Goal: Information Seeking & Learning: Learn about a topic

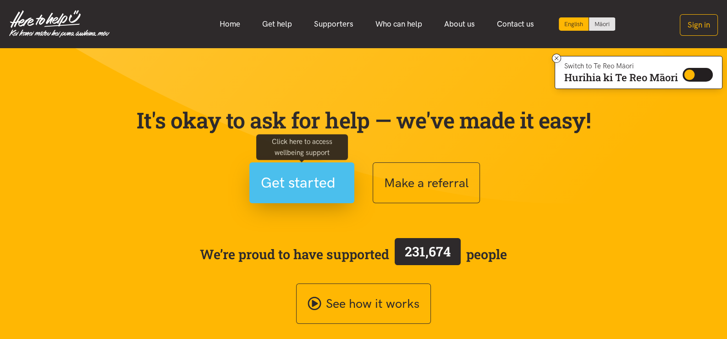
click at [345, 200] on button "Get started" at bounding box center [302, 182] width 105 height 41
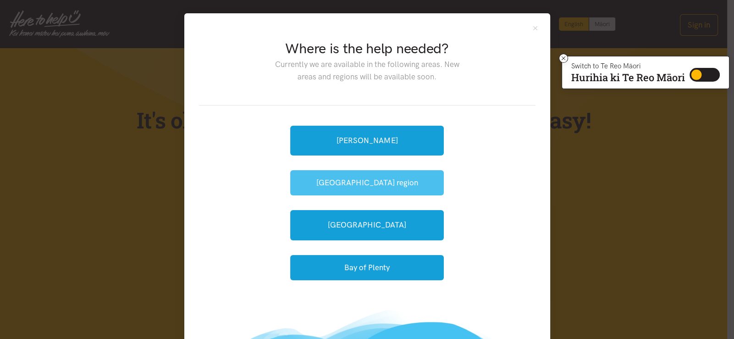
click at [377, 185] on button "[GEOGRAPHIC_DATA] region" at bounding box center [367, 182] width 154 height 25
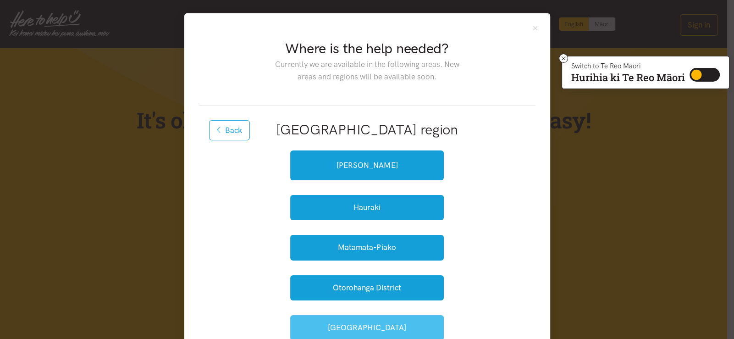
click at [392, 335] on button "[GEOGRAPHIC_DATA]" at bounding box center [367, 327] width 154 height 25
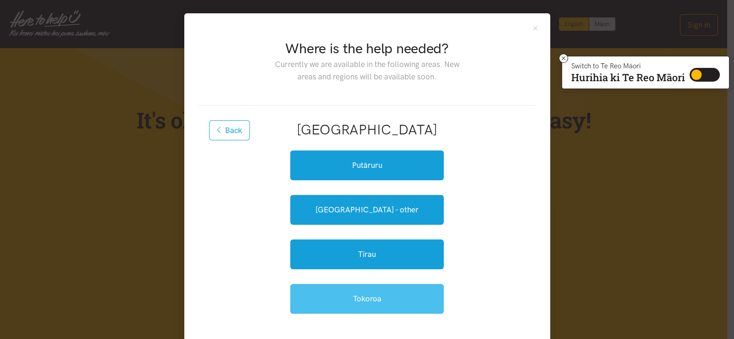
click at [400, 298] on link "Tokoroa" at bounding box center [367, 299] width 154 height 30
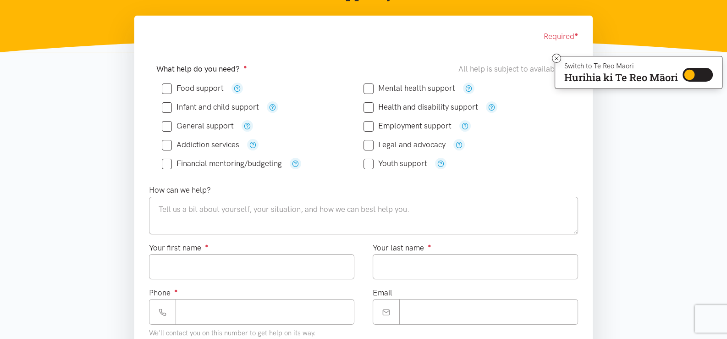
scroll to position [143, 0]
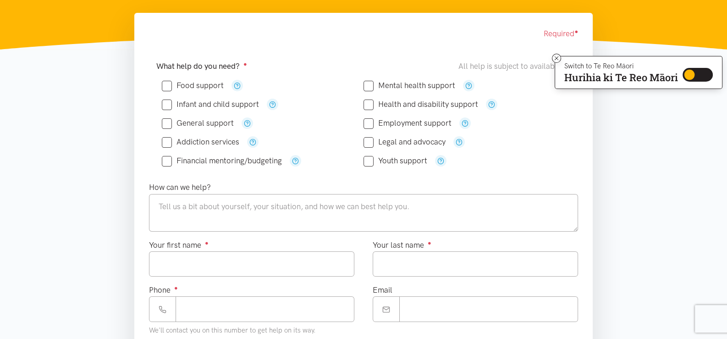
click at [167, 82] on input "Food support" at bounding box center [193, 86] width 62 height 8
checkbox input "true"
click at [371, 84] on input "Mental health support" at bounding box center [410, 86] width 92 height 8
checkbox input "true"
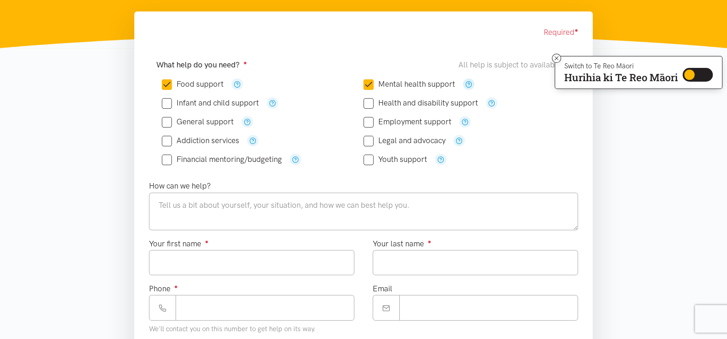
click at [468, 83] on icon "button" at bounding box center [469, 84] width 7 height 7
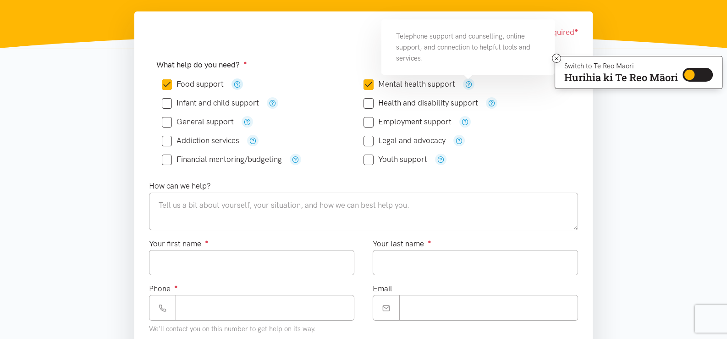
click at [236, 85] on icon "button" at bounding box center [237, 84] width 7 height 7
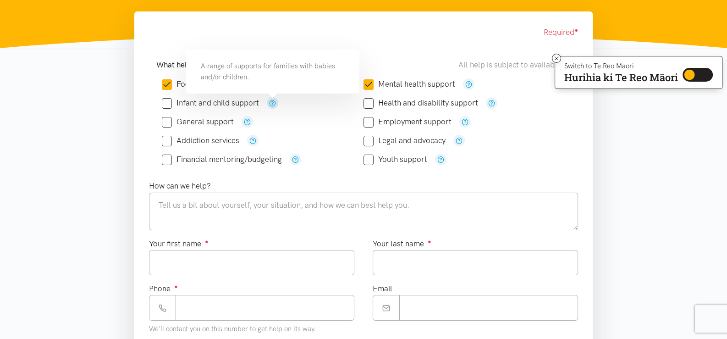
click at [273, 104] on icon "button" at bounding box center [272, 103] width 7 height 7
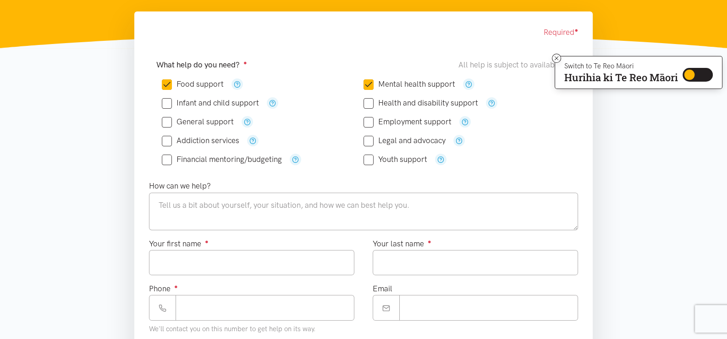
click at [252, 121] on div "General support" at bounding box center [263, 121] width 202 height 11
click at [244, 123] on icon "button" at bounding box center [247, 121] width 7 height 7
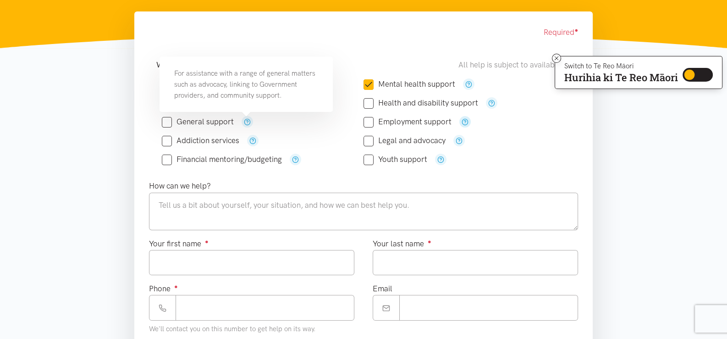
click at [462, 120] on icon "button" at bounding box center [465, 121] width 7 height 7
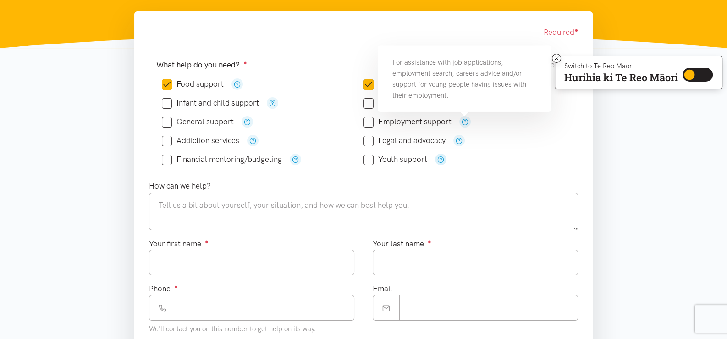
click at [440, 158] on icon "button" at bounding box center [441, 159] width 7 height 7
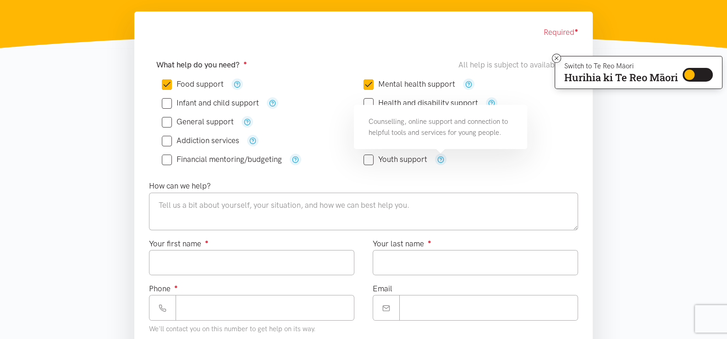
click at [288, 177] on div "What help do you need? ● All help is subject to availability Food support" at bounding box center [364, 116] width 448 height 127
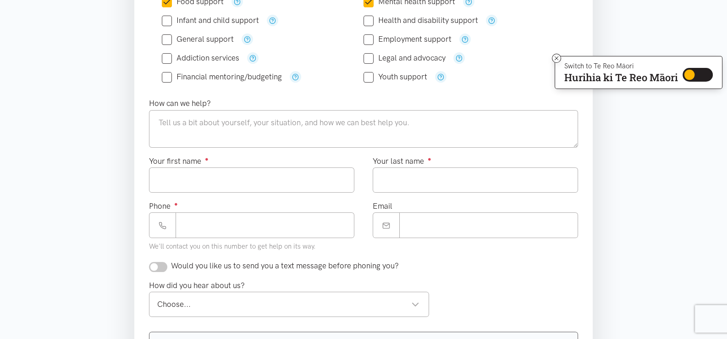
scroll to position [0, 0]
